Goal: Information Seeking & Learning: Check status

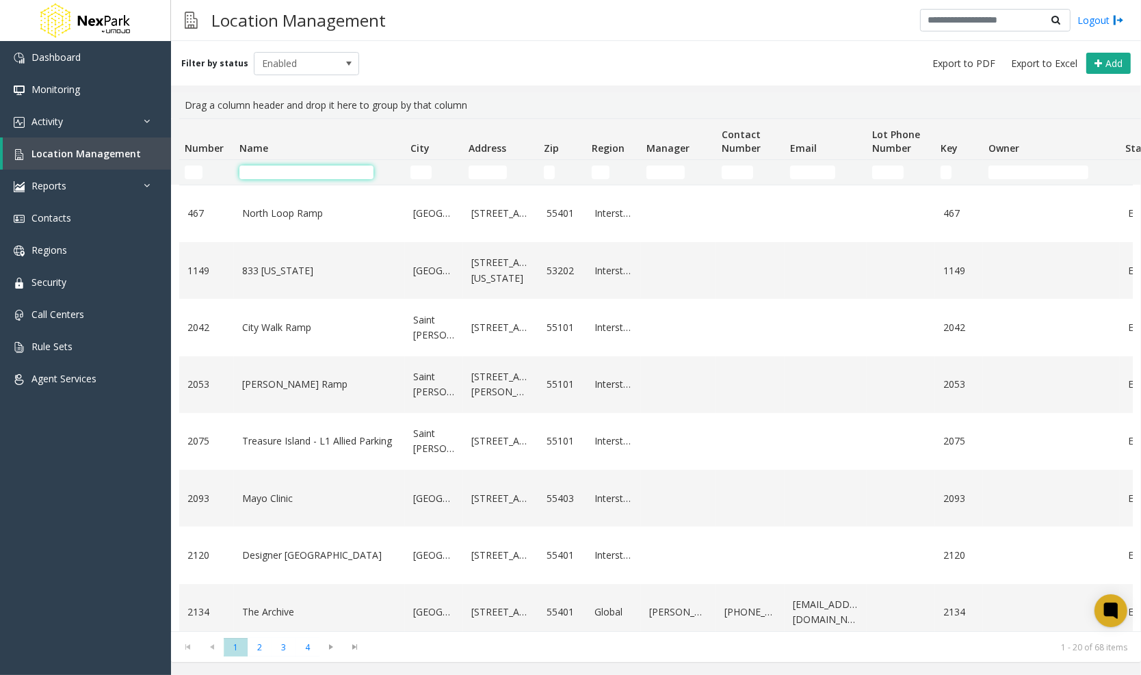
click at [265, 179] on input "Name Filter" at bounding box center [306, 173] width 134 height 14
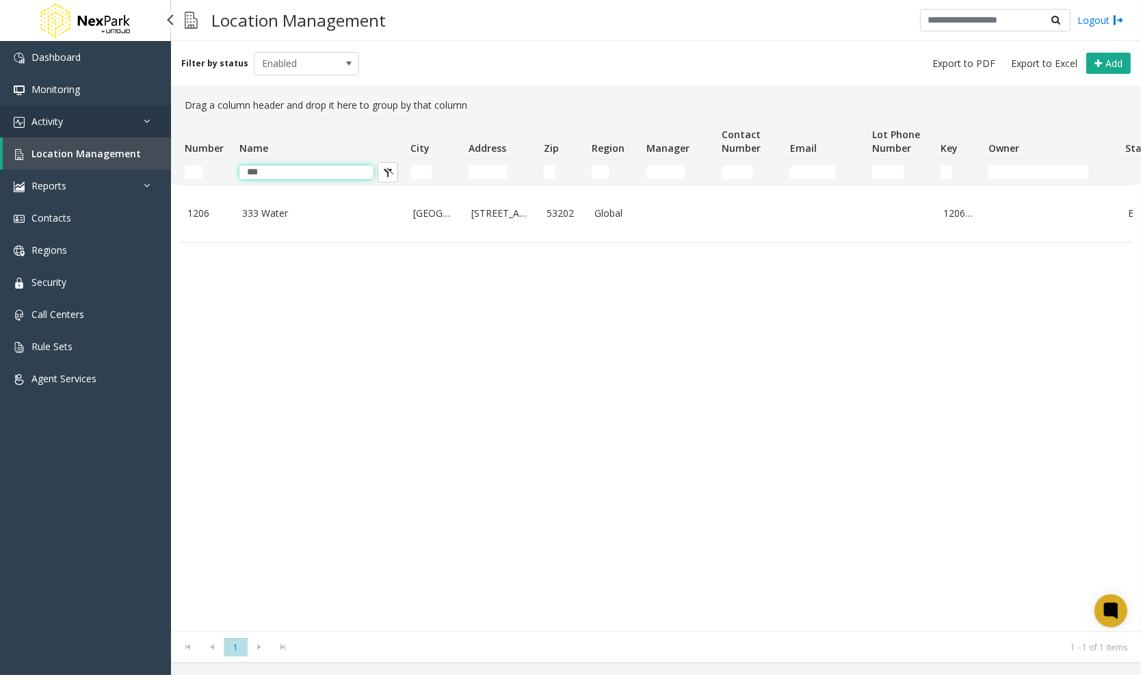
type input "***"
click at [105, 124] on link "Activity" at bounding box center [85, 121] width 171 height 32
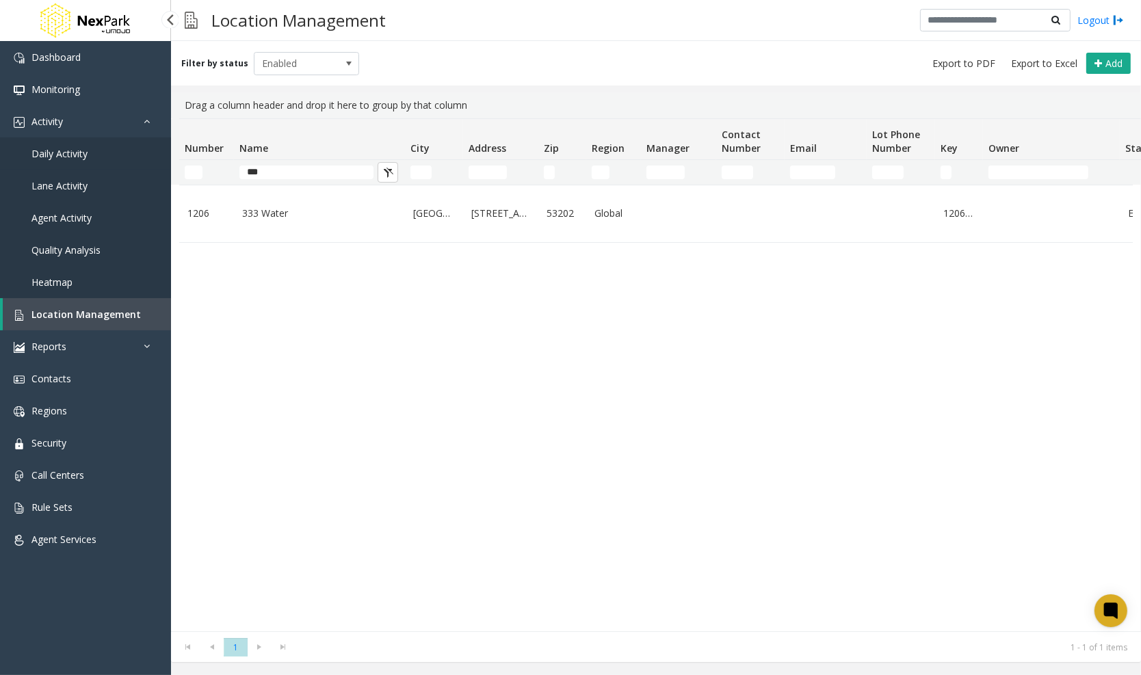
click at [67, 150] on span "Daily Activity" at bounding box center [59, 153] width 56 height 13
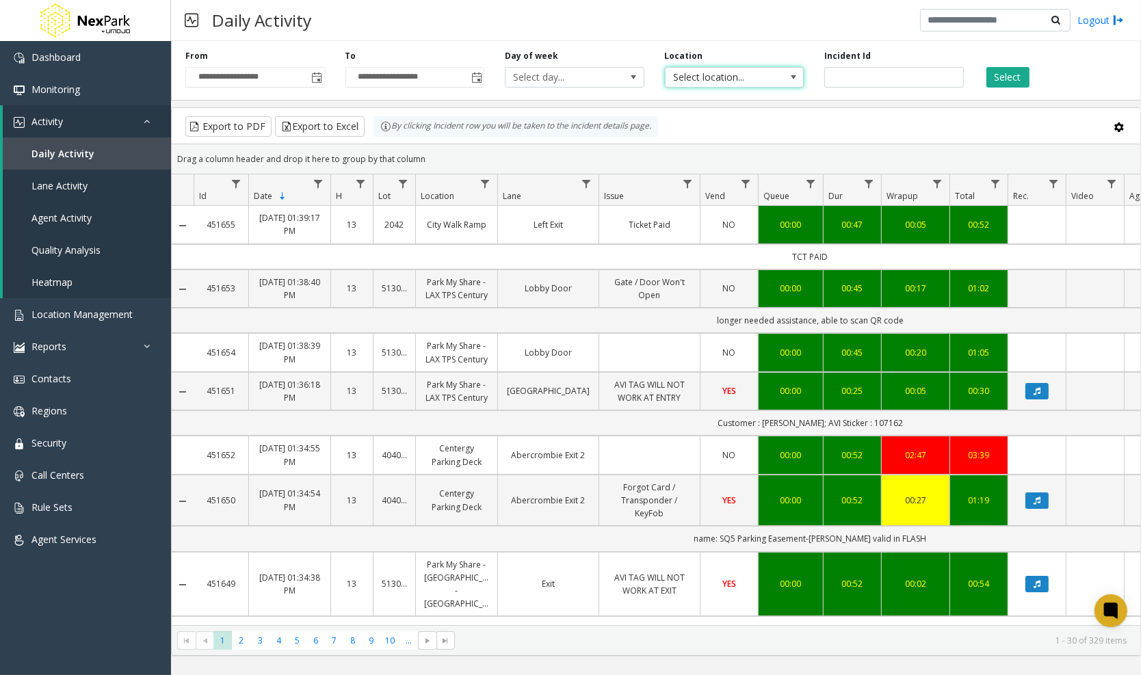
click at [739, 79] on span "Select location..." at bounding box center [721, 77] width 110 height 19
type input "***"
click at [709, 142] on li "1206 333 Water" at bounding box center [734, 149] width 135 height 18
click at [316, 74] on span "Toggle popup" at bounding box center [317, 78] width 11 height 11
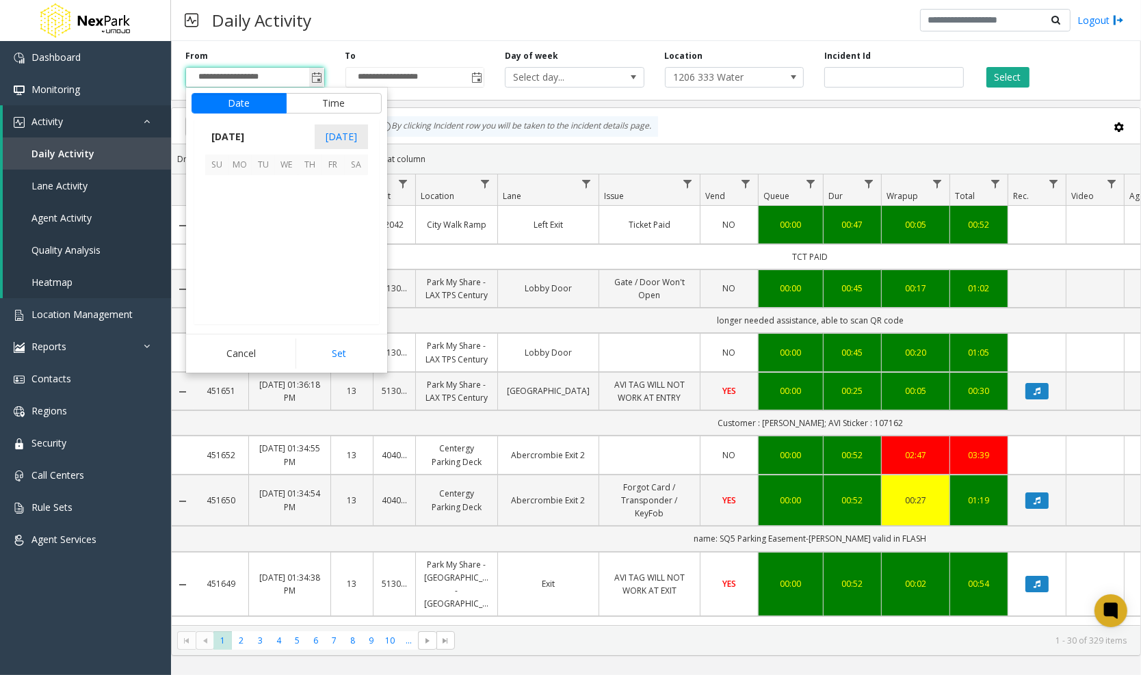
scroll to position [245336, 0]
click at [284, 280] on span "27" at bounding box center [286, 279] width 23 height 23
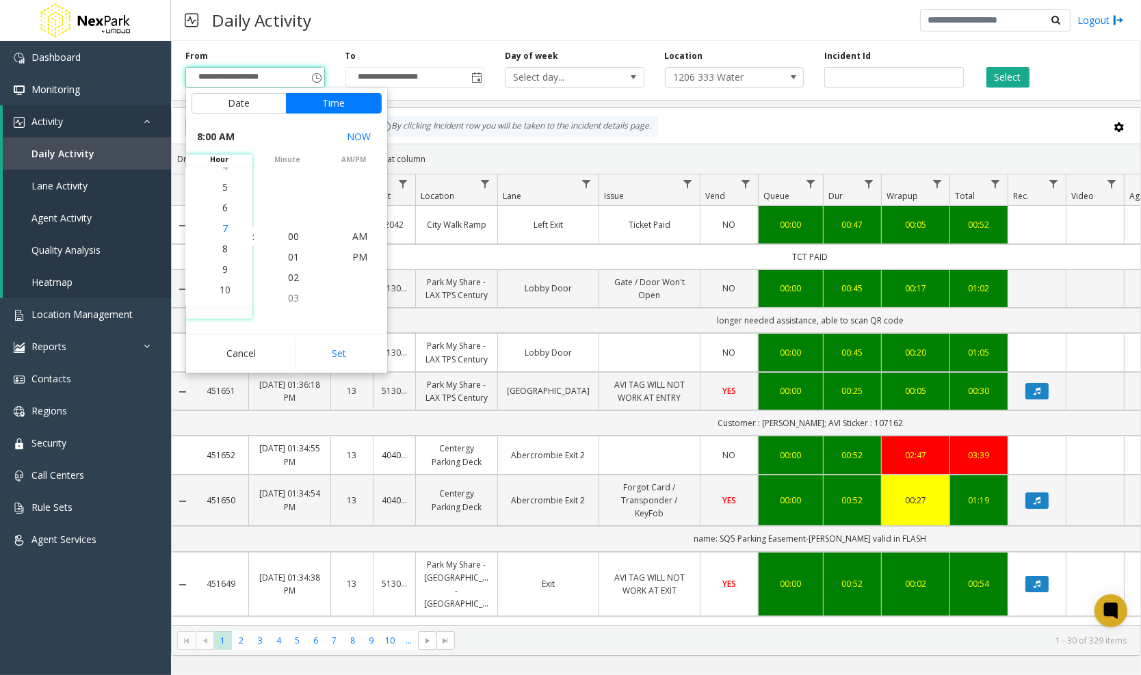
scroll to position [164, 0]
click at [224, 256] on span "9" at bounding box center [224, 256] width 5 height 13
click at [334, 359] on button "Set" at bounding box center [338, 354] width 86 height 30
type input "**********"
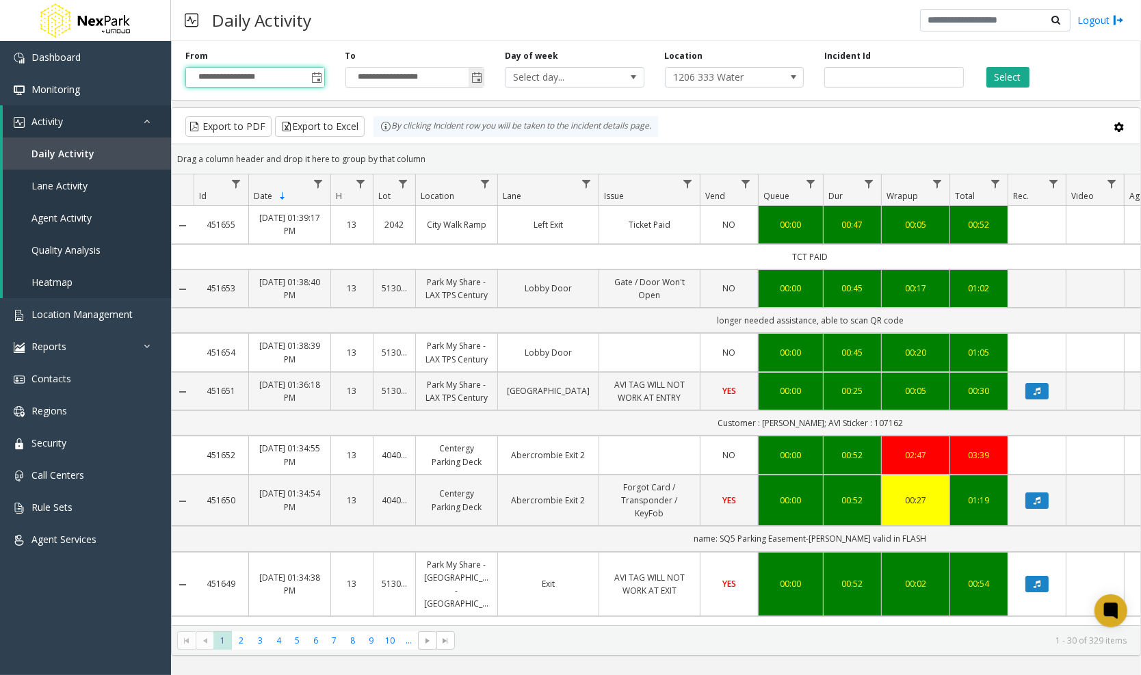
click at [478, 80] on span "Toggle popup" at bounding box center [476, 78] width 11 height 11
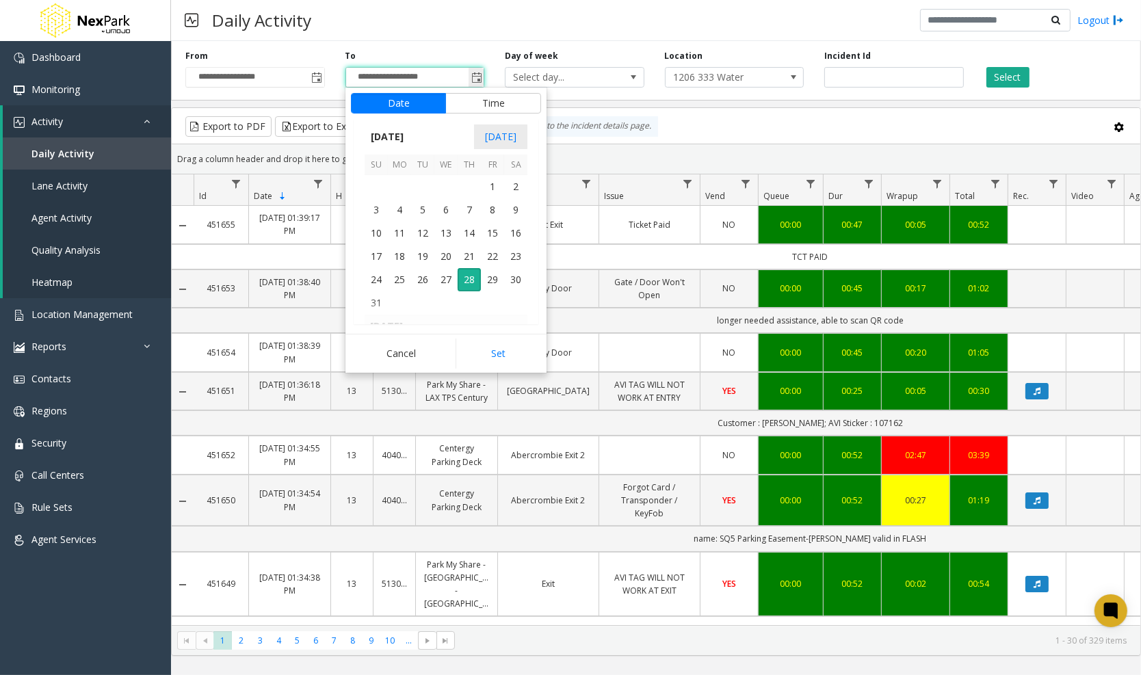
scroll to position [20, 0]
click at [444, 278] on span "27" at bounding box center [445, 279] width 23 height 23
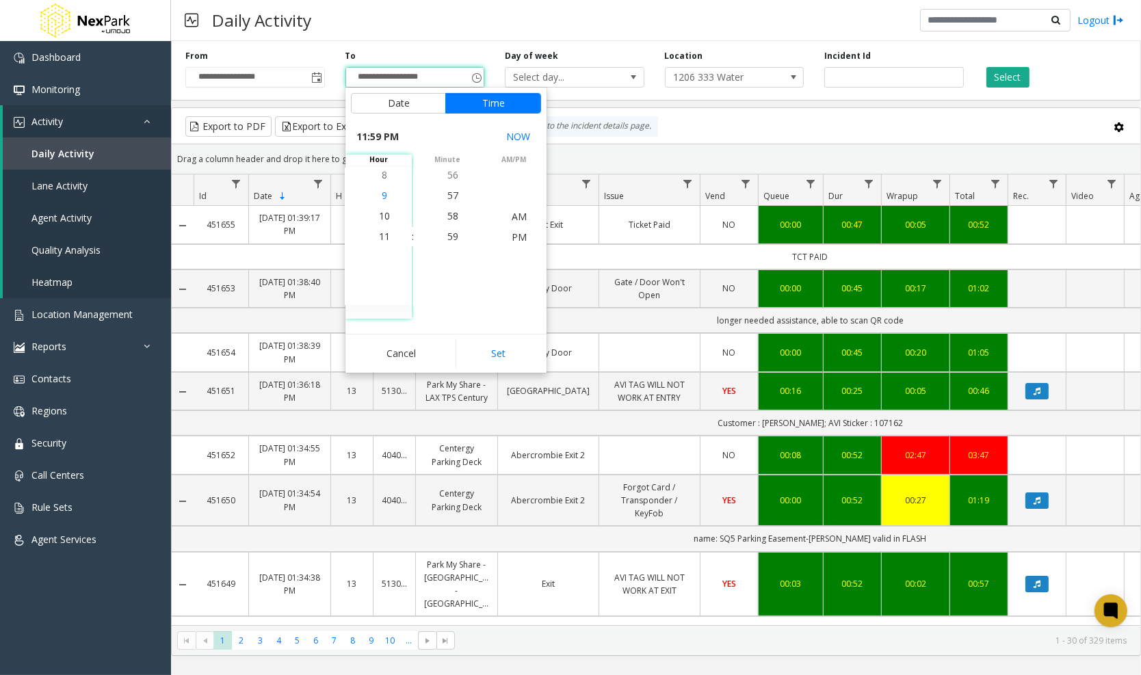
scroll to position [1211, 0]
click at [387, 218] on span "10" at bounding box center [384, 215] width 11 height 13
click at [381, 212] on li "9" at bounding box center [384, 216] width 48 height 21
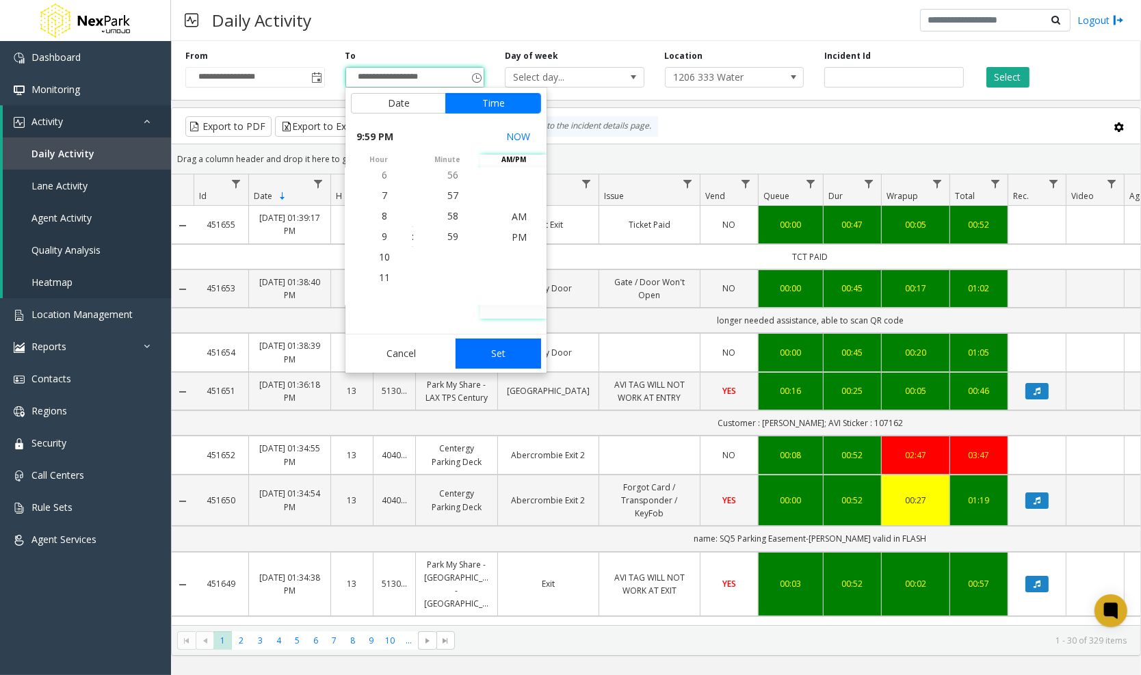
click at [498, 353] on button "Set" at bounding box center [499, 354] width 86 height 30
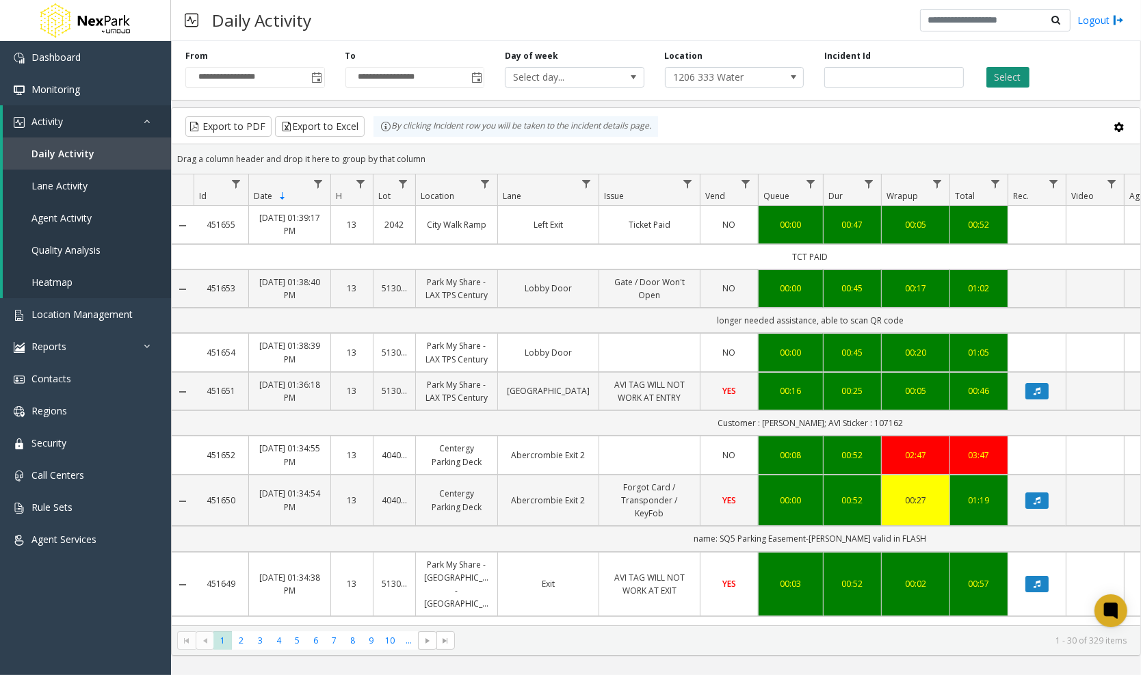
click at [1006, 69] on button "Select" at bounding box center [1007, 77] width 43 height 21
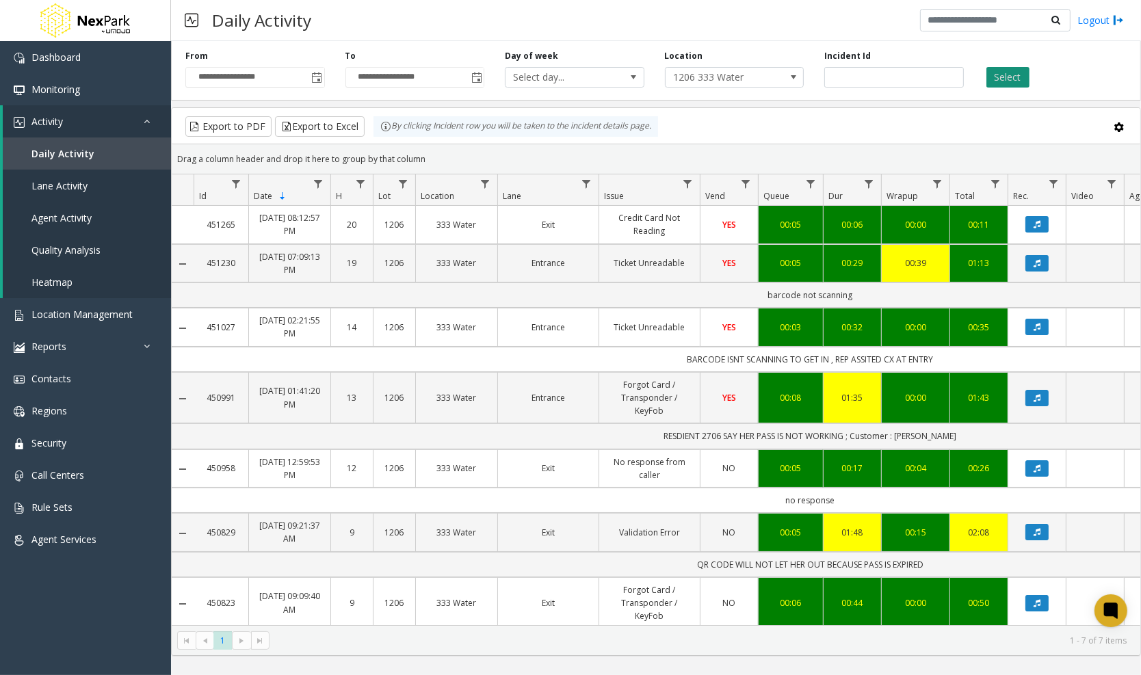
click at [995, 70] on button "Select" at bounding box center [1007, 77] width 43 height 21
click at [309, 77] on span "Toggle popup" at bounding box center [316, 77] width 15 height 22
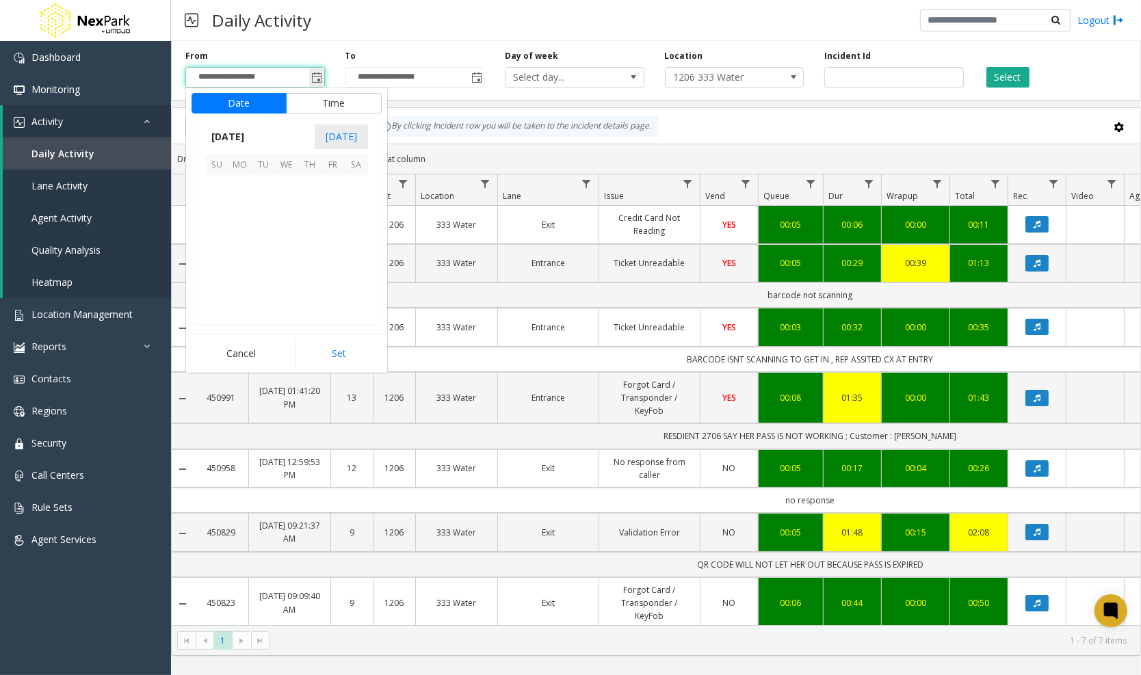
scroll to position [185, 0]
click at [479, 83] on span "Toggle popup" at bounding box center [476, 78] width 11 height 11
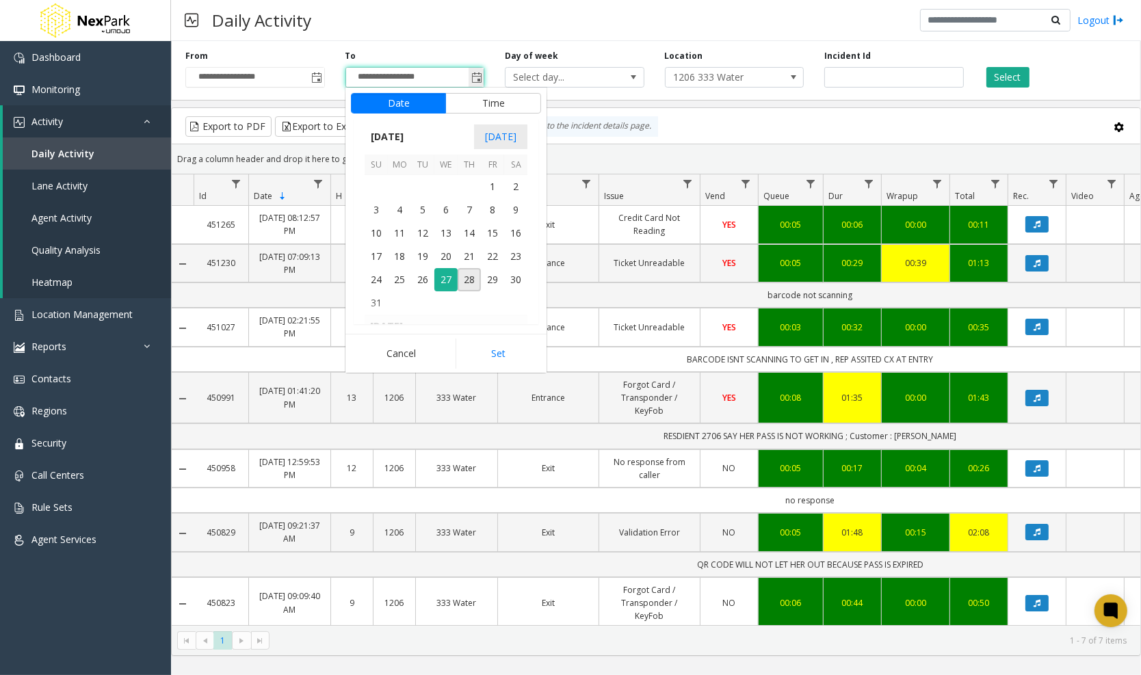
scroll to position [20, 0]
click at [492, 106] on button "Time" at bounding box center [493, 103] width 96 height 21
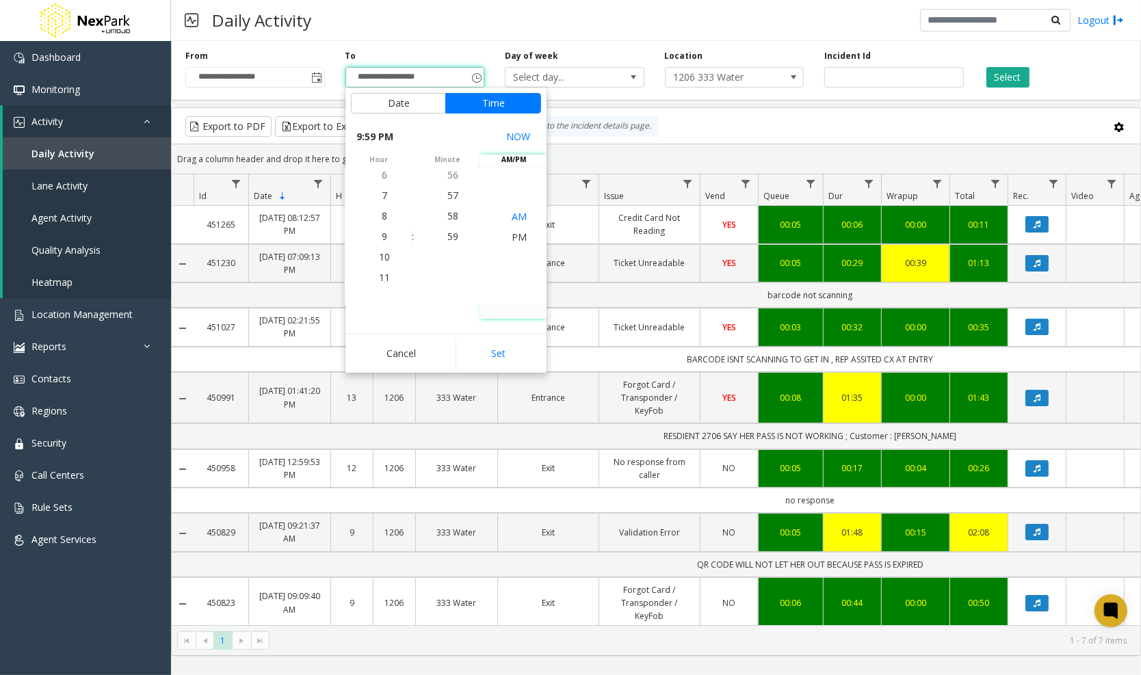
click at [523, 219] on span "AM" at bounding box center [519, 215] width 15 height 13
click at [518, 341] on button "Set" at bounding box center [499, 354] width 86 height 30
type input "**********"
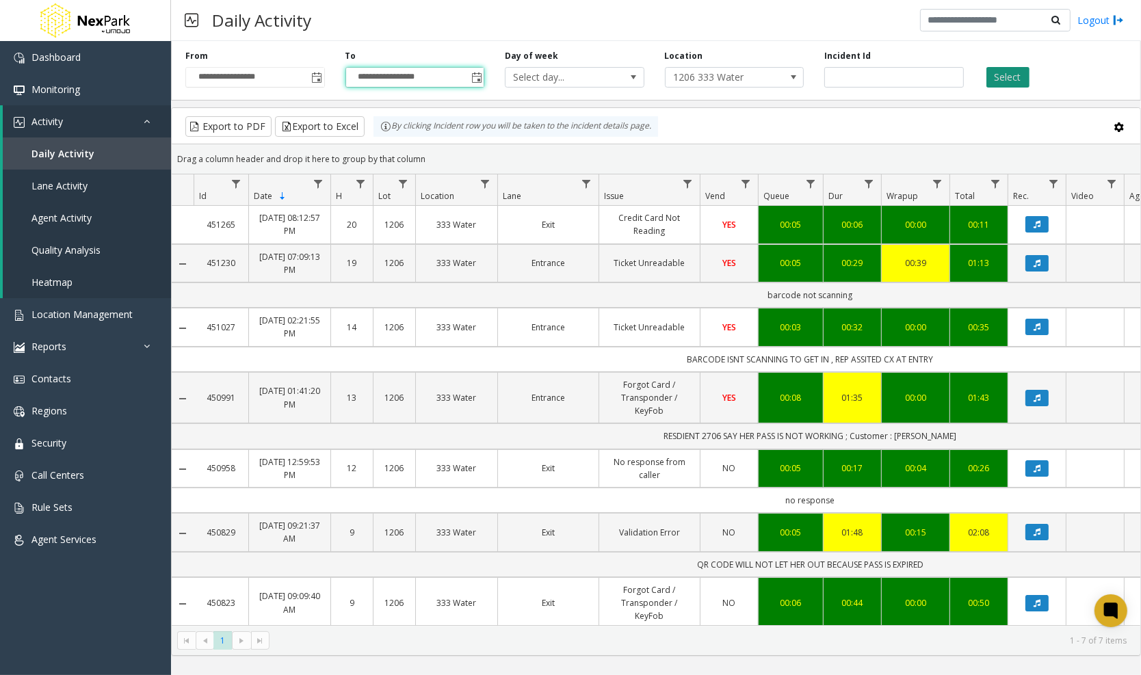
click at [1003, 72] on button "Select" at bounding box center [1007, 77] width 43 height 21
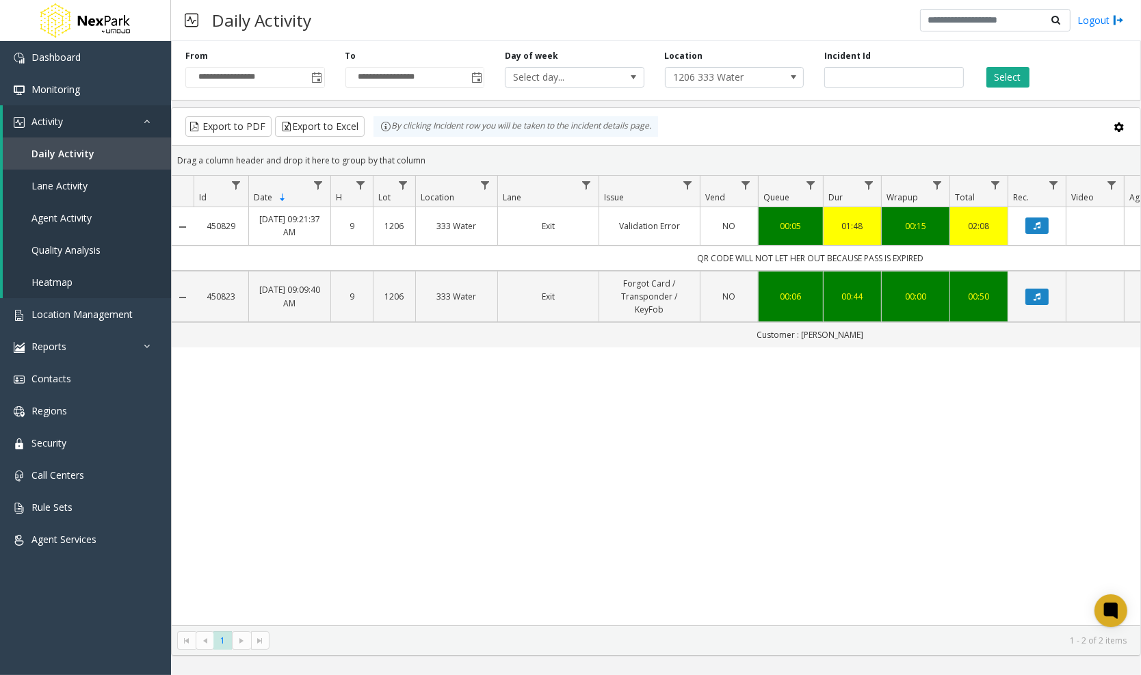
drag, startPoint x: 987, startPoint y: 247, endPoint x: 939, endPoint y: 453, distance: 211.4
click at [939, 453] on div "450829 [DATE] 09:21:37 AM 9 1206 333 Water Exit Validation Error NO 00:05 01:48…" at bounding box center [656, 416] width 969 height 418
